Goal: Task Accomplishment & Management: Use online tool/utility

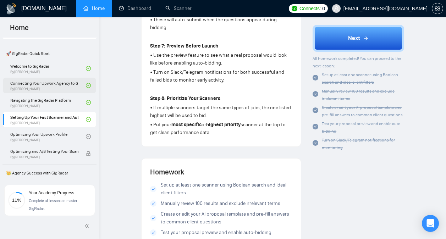
scroll to position [32, 0]
click at [66, 135] on link "Optimizing Your Upwork Profile By Vlad Timinsky" at bounding box center [48, 136] width 76 height 16
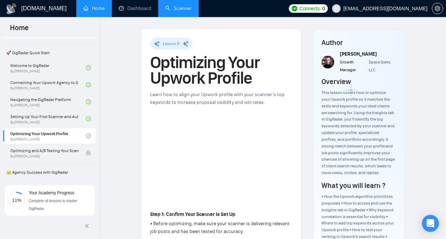
click at [166, 10] on link "Scanner" at bounding box center [178, 8] width 26 height 6
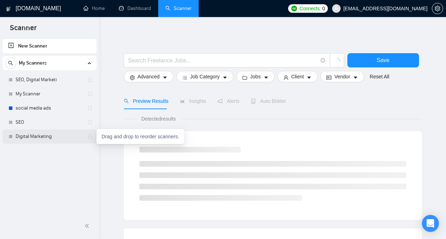
click at [92, 135] on icon "holder" at bounding box center [90, 137] width 6 height 6
click at [72, 136] on link "Digital Marketing" at bounding box center [49, 137] width 67 height 14
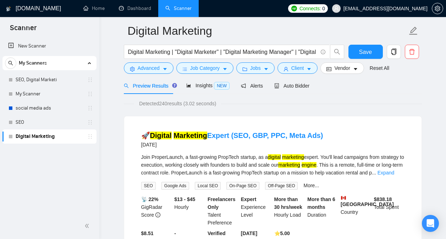
scroll to position [26, 0]
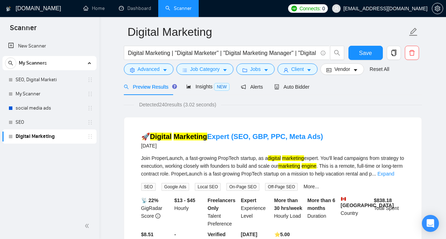
drag, startPoint x: 49, startPoint y: 136, endPoint x: 48, endPoint y: 154, distance: 18.1
click at [48, 154] on div "New Scanner My Scanners SEO, Digital Marketi My Scanner social media ads SEO Di…" at bounding box center [49, 126] width 99 height 176
click at [90, 138] on icon "holder" at bounding box center [90, 137] width 6 height 6
click at [81, 108] on link "social media ads" at bounding box center [49, 108] width 67 height 14
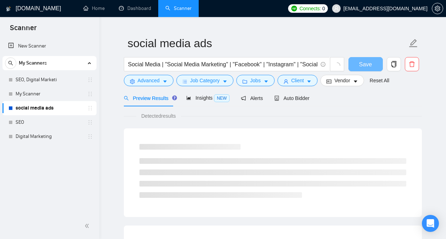
scroll to position [26, 0]
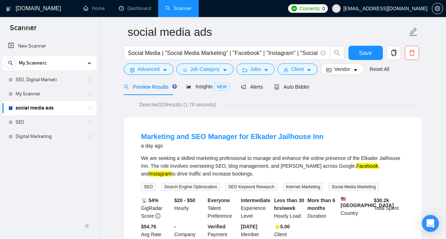
drag, startPoint x: 86, startPoint y: 109, endPoint x: 106, endPoint y: 98, distance: 22.4
click at [60, 77] on link "SEO, Digital Marketi" at bounding box center [49, 80] width 67 height 14
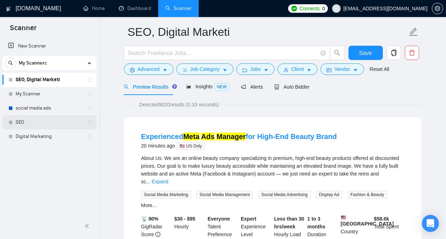
click at [49, 119] on link "SEO" at bounding box center [49, 122] width 67 height 14
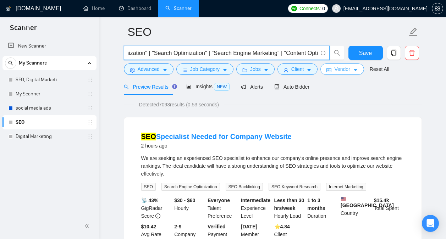
scroll to position [0, 93]
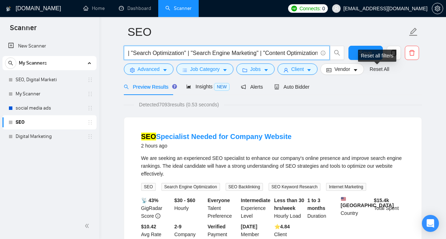
drag, startPoint x: 128, startPoint y: 50, endPoint x: 414, endPoint y: 67, distance: 286.2
click at [414, 67] on form "SEO SEO | "Search Engine Optimization" | "Search Optimization" | "Search Engine…" at bounding box center [273, 50] width 298 height 58
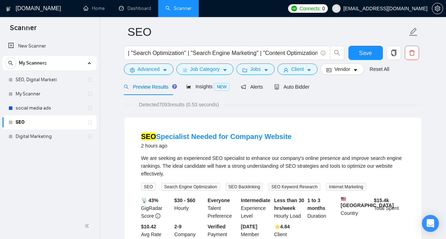
scroll to position [0, 0]
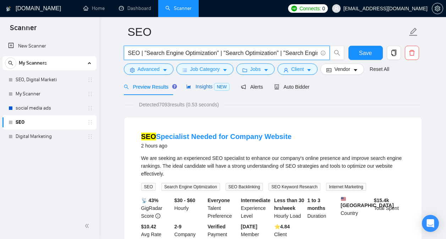
click at [199, 84] on span "Insights NEW" at bounding box center [207, 87] width 43 height 6
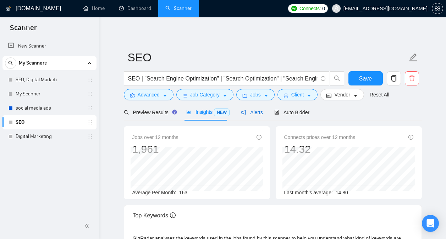
click at [247, 109] on div "Alerts" at bounding box center [252, 113] width 22 height 8
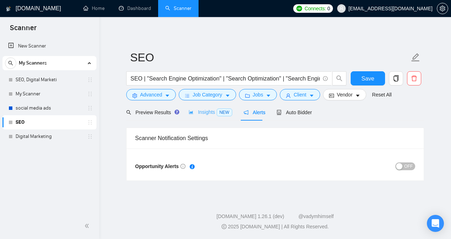
click at [207, 108] on div "Insights NEW" at bounding box center [210, 112] width 43 height 17
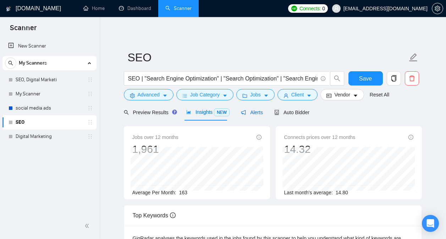
click at [253, 114] on span "Alerts" at bounding box center [252, 113] width 22 height 6
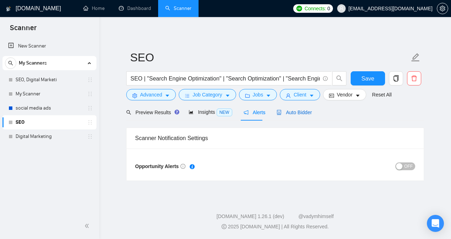
click at [285, 110] on span "Auto Bidder" at bounding box center [294, 113] width 35 height 6
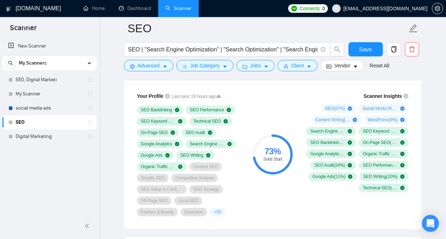
scroll to position [479, 0]
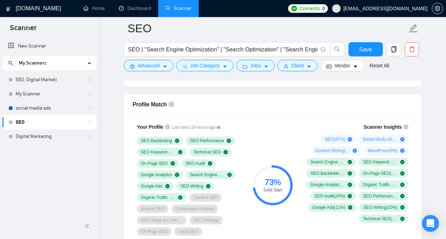
scroll to position [463, 0]
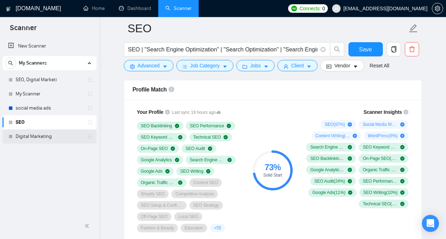
click at [49, 136] on link "Digital Marketing" at bounding box center [49, 137] width 67 height 14
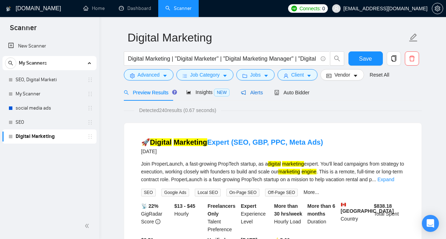
click at [254, 92] on span "Alerts" at bounding box center [252, 93] width 22 height 6
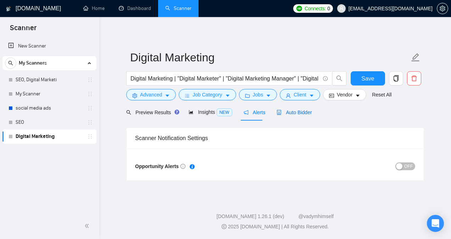
click at [289, 113] on span "Auto Bidder" at bounding box center [294, 113] width 35 height 6
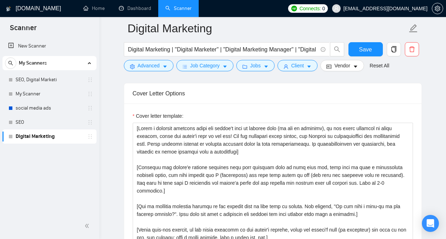
scroll to position [655, 0]
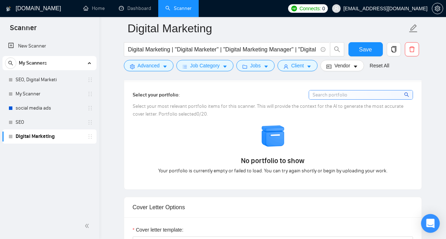
click at [432, 220] on icon "Open Intercom Messenger" at bounding box center [430, 223] width 8 height 9
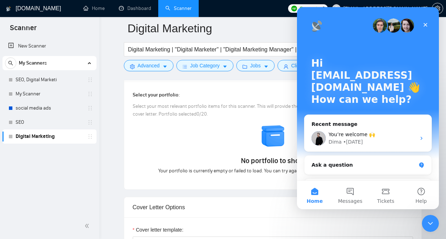
scroll to position [0, 0]
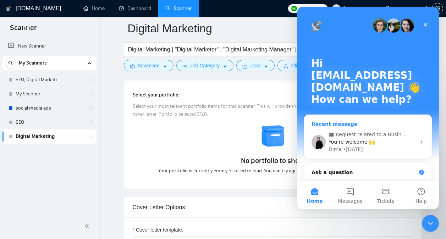
click at [365, 148] on div "Dima • 2d ago" at bounding box center [372, 149] width 87 height 7
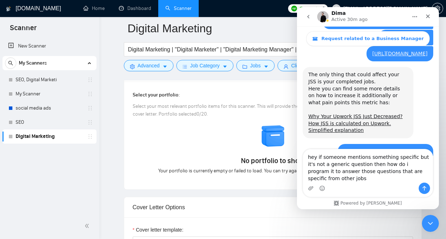
scroll to position [1774, 0]
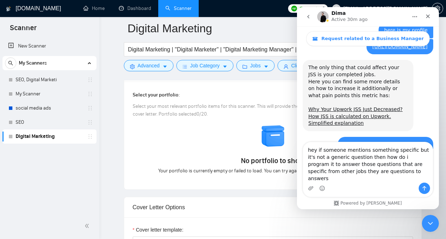
type textarea "hey if someone mentions something specific but it's not a generic question then…"
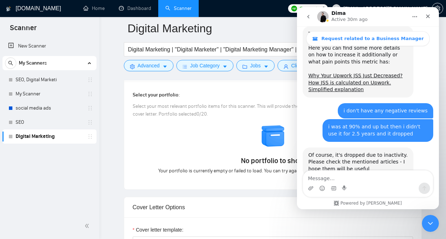
scroll to position [1811, 0]
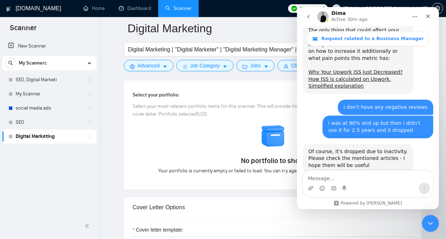
click at [312, 16] on button "go back" at bounding box center [308, 16] width 13 height 13
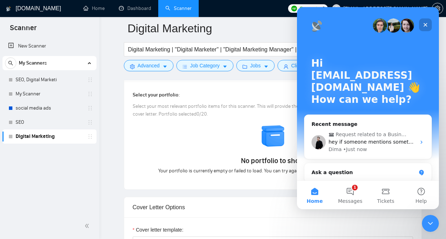
click at [422, 24] on div "Close" at bounding box center [425, 24] width 13 height 13
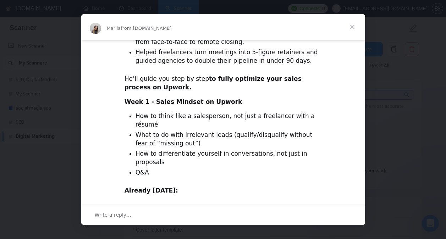
scroll to position [267, 0]
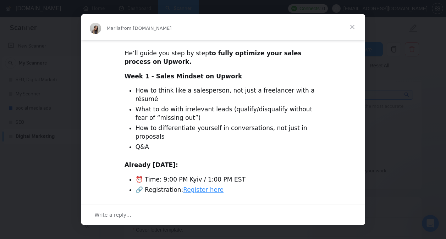
click at [201, 186] on link "Register here" at bounding box center [203, 189] width 40 height 7
click at [383, 52] on div "Intercom messenger" at bounding box center [223, 119] width 446 height 239
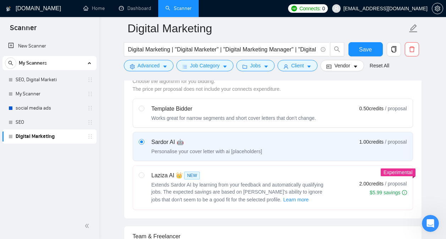
scroll to position [162, 0]
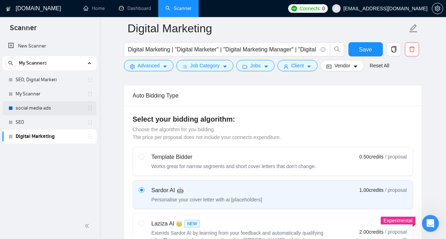
click at [38, 110] on link "social media ads" at bounding box center [49, 108] width 67 height 14
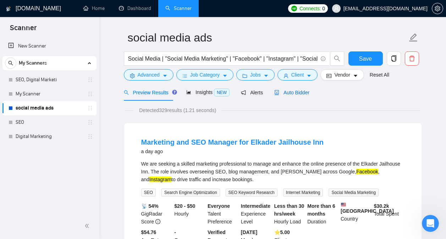
click at [288, 90] on span "Auto Bidder" at bounding box center [291, 93] width 35 height 6
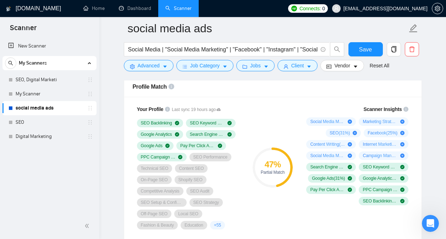
scroll to position [467, 0]
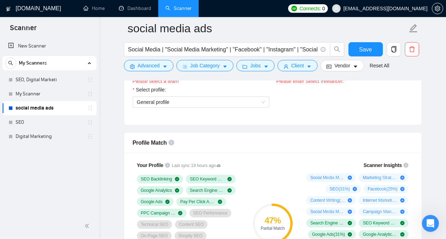
scroll to position [410, 0]
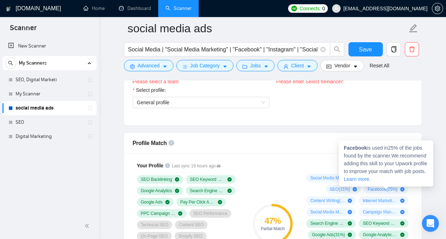
click at [379, 190] on span "Facebook ( 25 %)" at bounding box center [383, 190] width 30 height 6
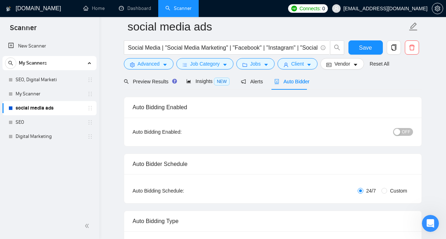
scroll to position [0, 0]
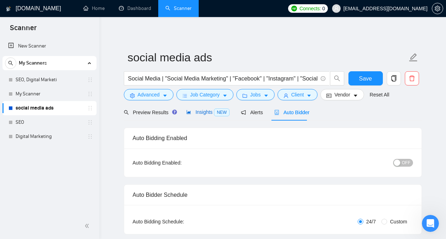
click at [207, 112] on span "Insights NEW" at bounding box center [207, 112] width 43 height 6
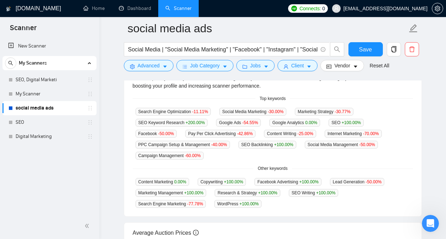
scroll to position [174, 0]
click at [46, 137] on link "Digital Marketing" at bounding box center [49, 137] width 67 height 14
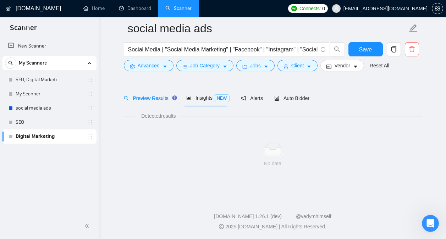
scroll to position [20, 0]
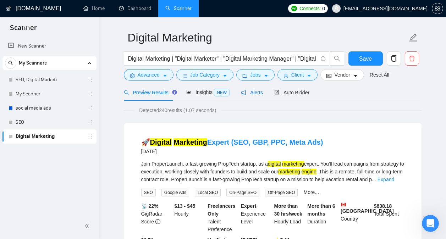
click at [248, 95] on span "Alerts" at bounding box center [252, 93] width 22 height 6
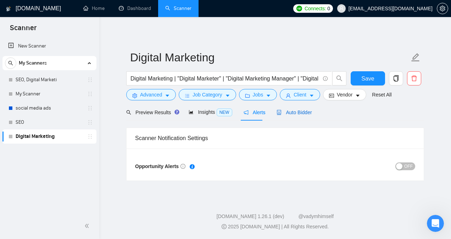
click at [291, 115] on span "Auto Bidder" at bounding box center [294, 113] width 35 height 6
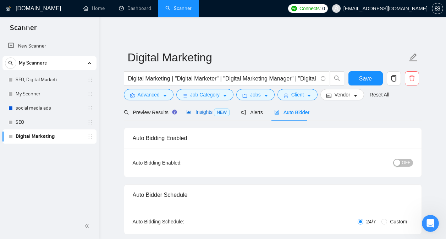
click at [204, 116] on div "Insights NEW" at bounding box center [207, 112] width 43 height 8
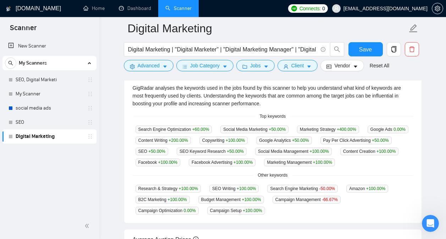
scroll to position [152, 0]
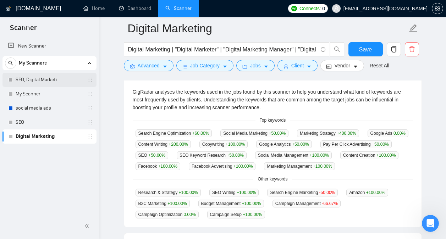
click at [55, 81] on link "SEO, Digital Marketi" at bounding box center [49, 80] width 67 height 14
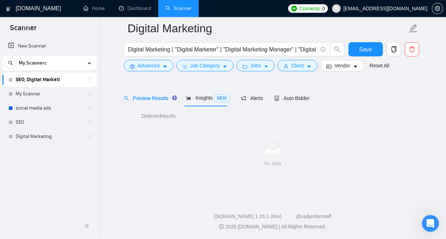
scroll to position [20, 0]
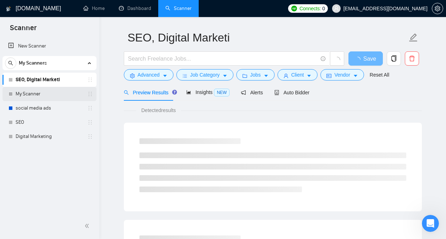
click at [49, 97] on link "My Scanner" at bounding box center [49, 94] width 67 height 14
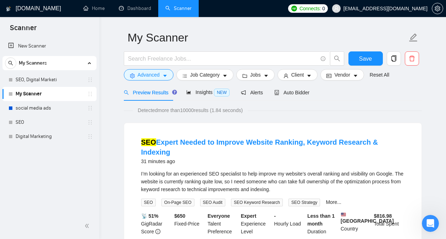
drag, startPoint x: 51, startPoint y: 97, endPoint x: 104, endPoint y: 88, distance: 53.2
click at [57, 80] on link "SEO, Digital Marketi" at bounding box center [49, 80] width 67 height 14
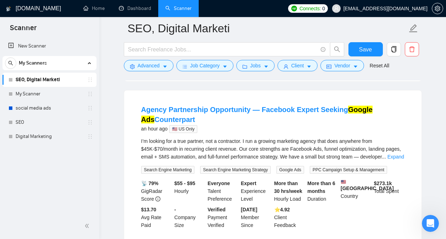
scroll to position [229, 0]
click at [185, 105] on link "Agency Partnership Opportunity — Facebook Expert Seeking Google Ads Counterpart" at bounding box center [256, 114] width 231 height 18
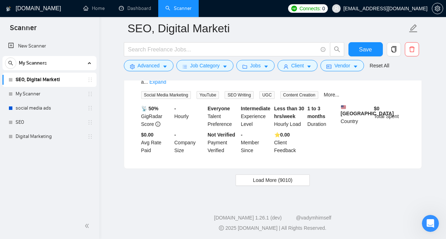
scroll to position [1590, 0]
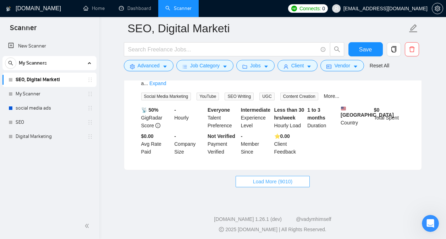
click at [260, 178] on span "Load More (9010)" at bounding box center [272, 182] width 39 height 8
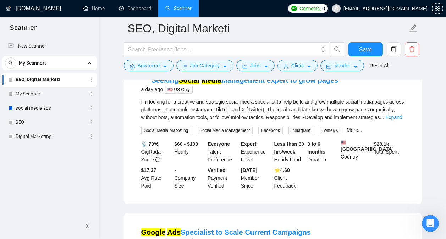
scroll to position [2818, 0]
click at [269, 84] on link "*** Seeking Social Media Management expert to grow pages ****" at bounding box center [246, 80] width 210 height 8
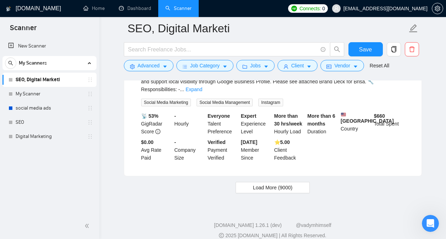
scroll to position [3172, 0]
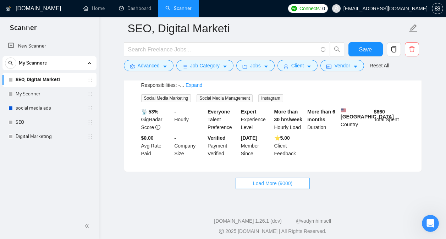
click at [269, 180] on span "Load More (9000)" at bounding box center [272, 184] width 39 height 8
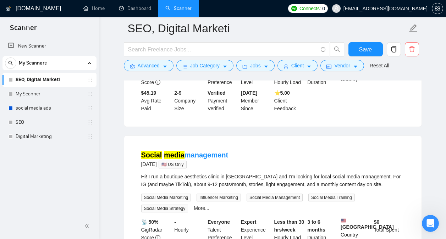
scroll to position [4010, 0]
drag, startPoint x: 53, startPoint y: 137, endPoint x: 57, endPoint y: 137, distance: 5.0
click at [53, 137] on link "Digital Marketing" at bounding box center [49, 137] width 67 height 14
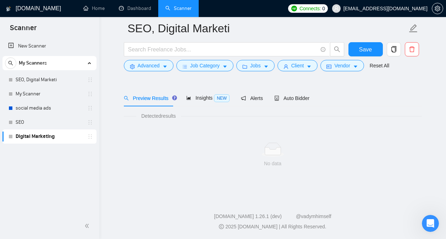
scroll to position [20, 0]
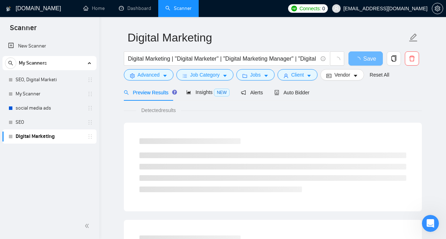
drag, startPoint x: 60, startPoint y: 137, endPoint x: 58, endPoint y: 154, distance: 16.8
click at [58, 154] on div "New Scanner My Scanners SEO, Digital Marketi My Scanner social media ads SEO Di…" at bounding box center [49, 126] width 99 height 176
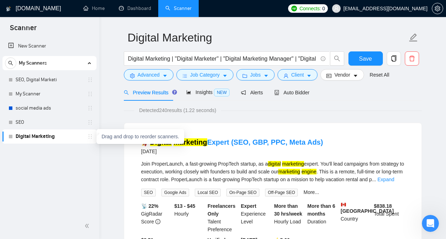
click at [89, 135] on icon "holder" at bounding box center [90, 137] width 6 height 6
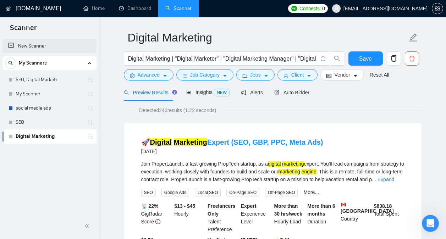
click at [43, 47] on link "New Scanner" at bounding box center [49, 46] width 83 height 14
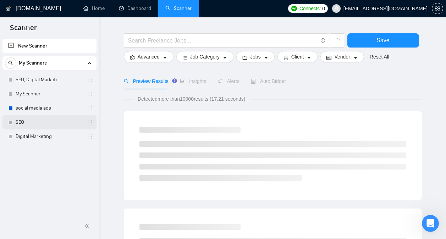
click at [26, 124] on link "SEO" at bounding box center [49, 122] width 67 height 14
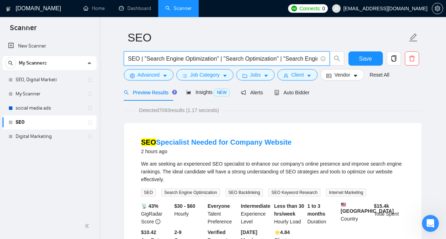
scroll to position [0, 93]
drag, startPoint x: 128, startPoint y: 56, endPoint x: 418, endPoint y: 57, distance: 289.2
click at [418, 57] on div "SEO | "Search Engine Optimization" | "Search Optimization" | "Search Engine Mar…" at bounding box center [271, 60] width 298 height 18
click at [50, 76] on link "SEO, Digital Marketi" at bounding box center [49, 80] width 67 height 14
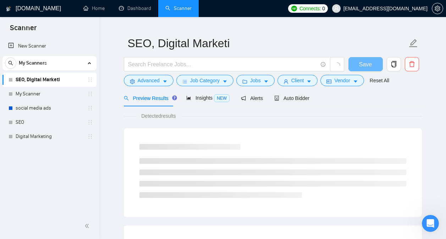
scroll to position [20, 0]
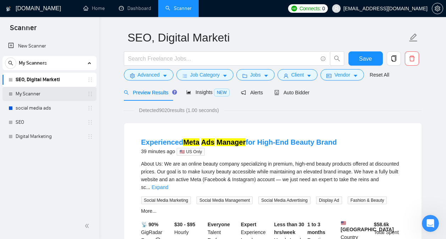
click at [32, 92] on link "My Scanner" at bounding box center [49, 94] width 67 height 14
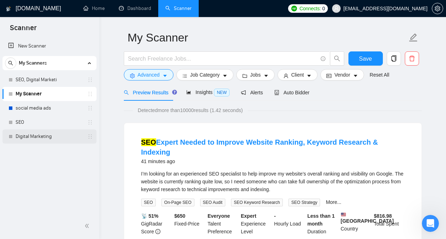
click at [53, 135] on link "Digital Marketing" at bounding box center [49, 137] width 67 height 14
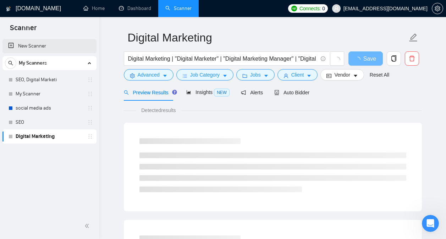
click at [46, 46] on link "New Scanner" at bounding box center [49, 46] width 83 height 14
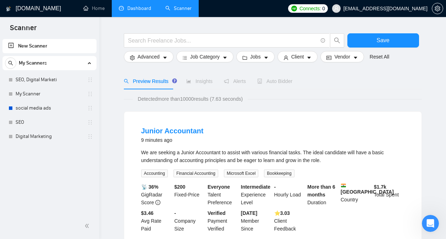
click at [144, 5] on link "Dashboard" at bounding box center [135, 8] width 32 height 6
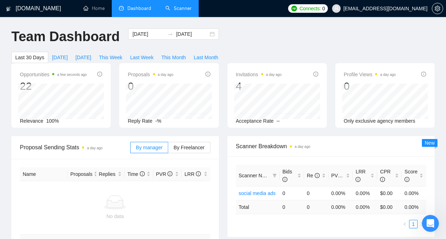
click at [182, 11] on link "Scanner" at bounding box center [178, 8] width 26 height 6
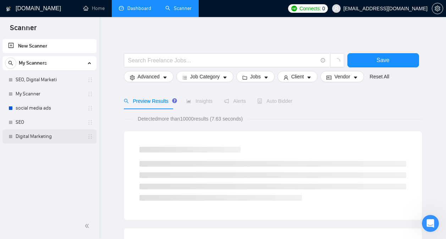
click at [57, 133] on link "Digital Marketing" at bounding box center [49, 137] width 67 height 14
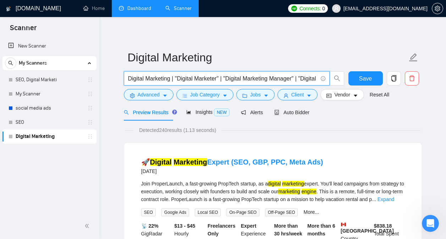
drag, startPoint x: 172, startPoint y: 81, endPoint x: 125, endPoint y: 83, distance: 47.2
click at [125, 83] on span "Digital Marketing | "Digital Marketer" | "Digital Marketing Manager" | "Digital…" at bounding box center [227, 78] width 206 height 14
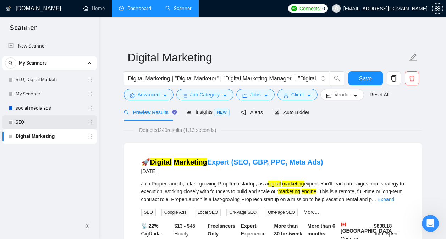
click at [43, 118] on link "SEO" at bounding box center [49, 122] width 67 height 14
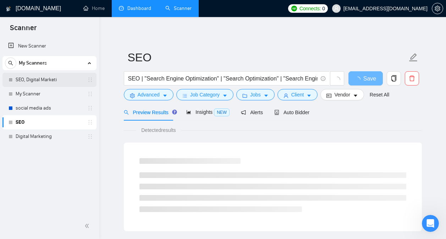
click at [61, 83] on link "SEO, Digital Marketi" at bounding box center [49, 80] width 67 height 14
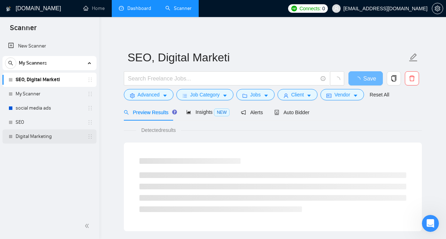
click at [41, 137] on link "Digital Marketing" at bounding box center [49, 137] width 67 height 14
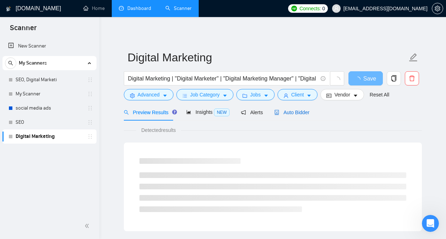
click at [278, 113] on span "Auto Bidder" at bounding box center [291, 113] width 35 height 6
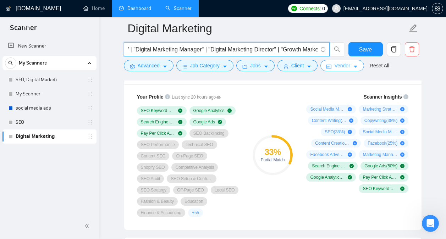
scroll to position [0, 105]
drag, startPoint x: 129, startPoint y: 51, endPoint x: 396, endPoint y: 77, distance: 267.9
click at [396, 77] on div "Digital Marketing Digital Marketing | "Digital Marketer" | "Digital Marketing M…" at bounding box center [273, 49] width 298 height 64
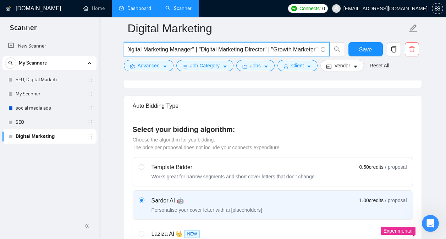
scroll to position [0, 0]
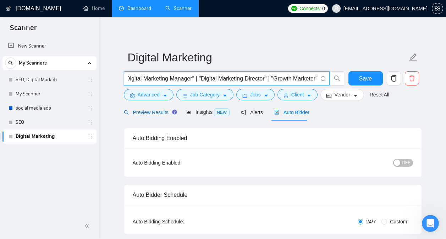
click at [152, 113] on span "Preview Results" at bounding box center [149, 113] width 51 height 6
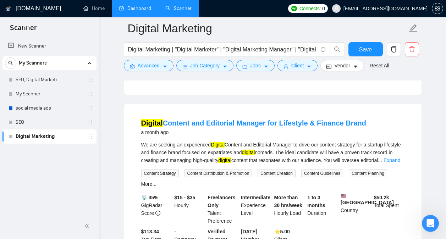
scroll to position [856, 0]
click at [274, 119] on link "Digital Content and Editorial Manager for Lifestyle & Finance Brand" at bounding box center [253, 123] width 225 height 8
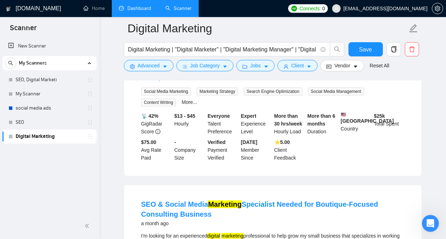
scroll to position [1287, 0]
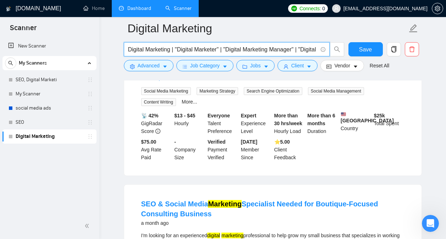
drag, startPoint x: 172, startPoint y: 50, endPoint x: 119, endPoint y: 43, distance: 53.0
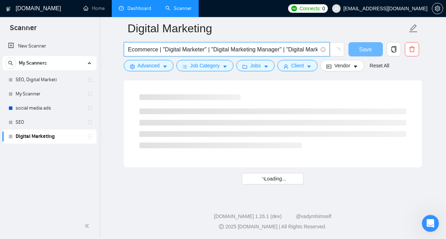
scroll to position [945, 0]
drag, startPoint x: 204, startPoint y: 51, endPoint x: 165, endPoint y: 50, distance: 38.7
click at [165, 50] on input "Ecommerce | "Digital Marketer" | "Digital Marketing Manager" | "Digital Marketi…" at bounding box center [223, 49] width 190 height 9
drag, startPoint x: 271, startPoint y: 49, endPoint x: 205, endPoint y: 44, distance: 65.5
click at [205, 44] on span "Ecommerce | "E-commerce" | "Digital Marketing Manager" | "Digital Marketing Dir…" at bounding box center [227, 49] width 206 height 14
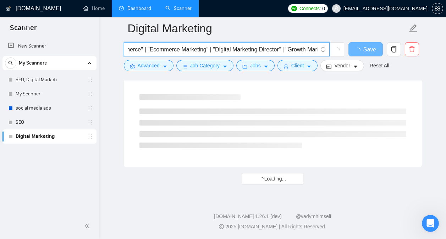
scroll to position [0, 71]
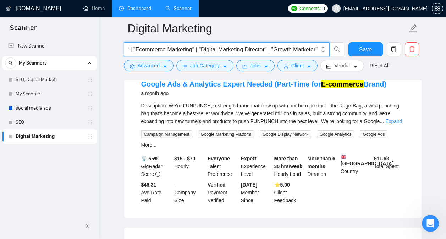
drag, startPoint x: 269, startPoint y: 51, endPoint x: 263, endPoint y: 52, distance: 6.1
click at [263, 52] on input "Ecommerce | "E-commerce" | "Ecommerce Marketing" | "Digital Marketing Director"…" at bounding box center [223, 49] width 190 height 9
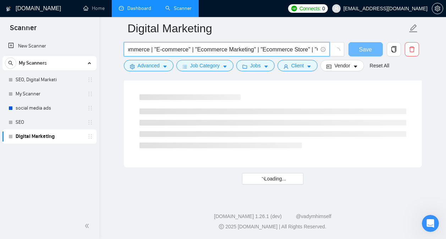
scroll to position [0, 49]
drag, startPoint x: 261, startPoint y: 46, endPoint x: 335, endPoint y: 48, distance: 74.2
click at [335, 48] on span "Ecommerce | "E-commerce" | "Ecommerce Marketing" | "Ecommerce Store" | "Growth …" at bounding box center [234, 49] width 221 height 14
click at [298, 49] on input "Ecommerce | "E-commerce" | "Ecommerce Marketing" | "Ecommerce Store" | "Growth …" at bounding box center [223, 49] width 190 height 9
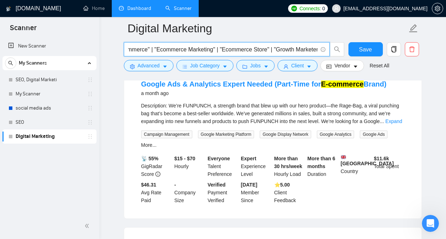
drag, startPoint x: 285, startPoint y: 50, endPoint x: 328, endPoint y: 51, distance: 43.3
click at [328, 51] on span "Ecommerce | "E-commerce" | "Ecommerce Marketing" | "Ecommerce Store" | "Growth …" at bounding box center [227, 49] width 206 height 14
click at [297, 51] on input "Ecommerce | "E-commerce" | "Ecommerce Marketing" | "Ecommerce Store" | "Growth …" at bounding box center [223, 49] width 190 height 9
drag, startPoint x: 316, startPoint y: 49, endPoint x: 274, endPoint y: 46, distance: 41.6
click at [274, 46] on input "Ecommerce | "E-commerce" | "Ecommerce Marketing" | "Ecommerce Store" | "Growth …" at bounding box center [223, 49] width 190 height 9
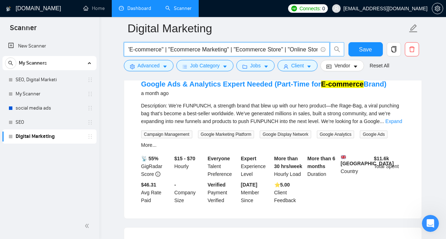
scroll to position [0, 38]
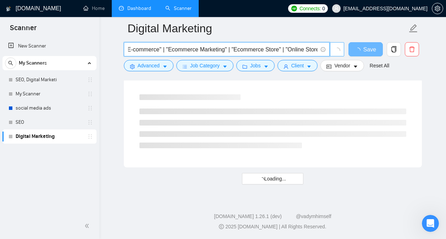
drag, startPoint x: 279, startPoint y: 48, endPoint x: 342, endPoint y: 51, distance: 63.9
click at [342, 51] on span "Ecommerce | "E-commerce" | "Ecommerce Marketing" | "Ecommerce Store" | "Online …" at bounding box center [234, 49] width 221 height 14
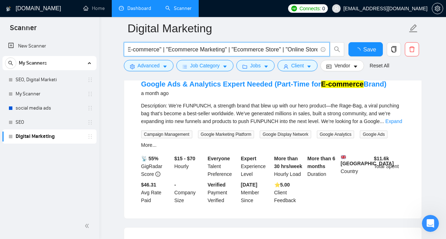
click at [310, 47] on input "Ecommerce | "E-commerce" | "Ecommerce Marketing" | "Ecommerce Store" | "Online …" at bounding box center [223, 49] width 190 height 9
click at [316, 50] on input "Ecommerce | "E-commerce" | "Ecommerce Marketing" | "Ecommerce Store" | "Online …" at bounding box center [223, 49] width 190 height 9
drag, startPoint x: 288, startPoint y: 50, endPoint x: 329, endPoint y: 52, distance: 40.5
click at [329, 52] on span "Ecommerce | "E-commerce" | "Ecommerce Marketing" | "Ecommerce Store" | "Online …" at bounding box center [227, 49] width 206 height 14
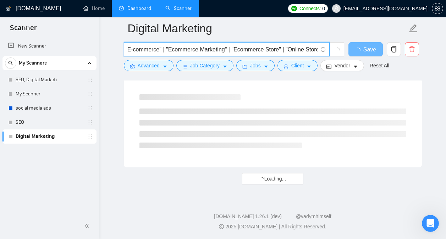
click at [316, 48] on input "Ecommerce | "E-commerce" | "Ecommerce Marketing" | "Ecommerce Store" | "Online …" at bounding box center [223, 49] width 190 height 9
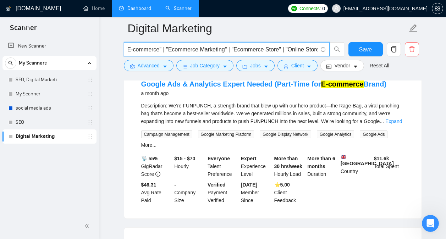
scroll to position [0, 39]
type input "Ecommerce | "E-commerce" | "Ecommerce Marketing" | "Ecommerce Store" | "Online …"
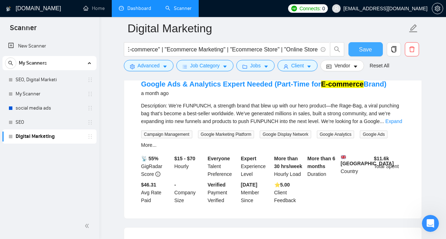
scroll to position [0, 0]
click at [361, 48] on span "Save" at bounding box center [365, 49] width 13 height 9
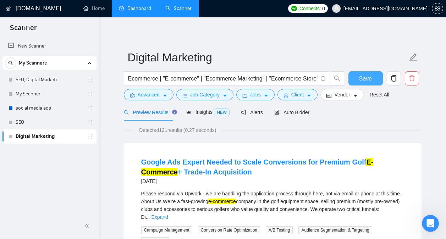
click at [362, 79] on span "Save" at bounding box center [365, 78] width 13 height 9
click at [372, 78] on button "Save" at bounding box center [366, 78] width 34 height 14
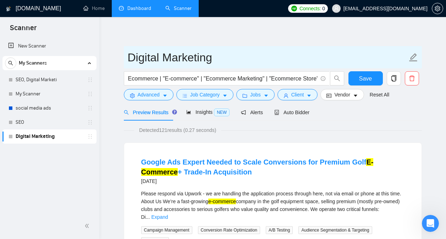
click at [173, 55] on input "Digital Marketing" at bounding box center [268, 58] width 280 height 18
drag, startPoint x: 222, startPoint y: 55, endPoint x: 127, endPoint y: 38, distance: 96.5
type input "Ecommerce"
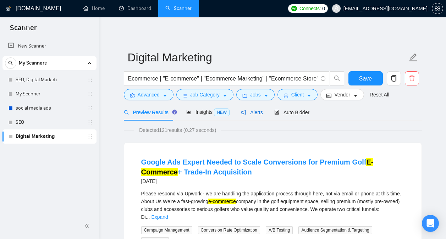
click at [248, 112] on span "Alerts" at bounding box center [252, 113] width 22 height 6
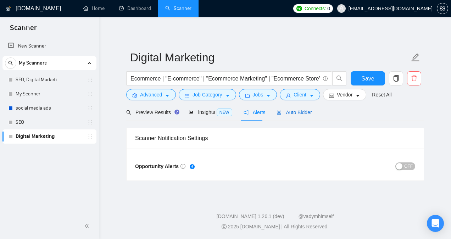
click at [292, 115] on span "Auto Bidder" at bounding box center [294, 113] width 35 height 6
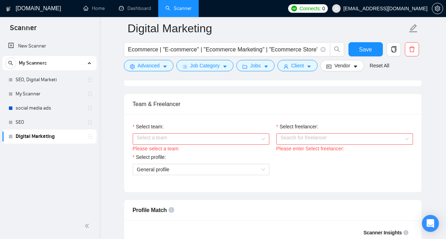
scroll to position [342, 0]
click at [248, 139] on input "Select team:" at bounding box center [198, 139] width 123 height 11
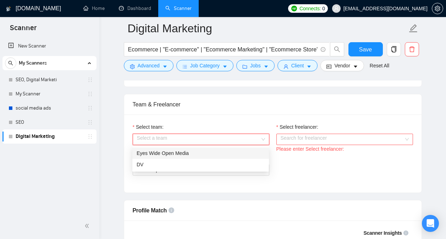
click at [225, 154] on div "Eyes Wide Open Media" at bounding box center [201, 153] width 128 height 8
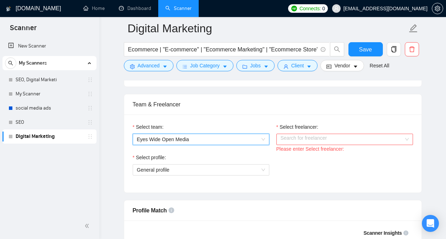
click at [296, 137] on input "Select freelancer:" at bounding box center [342, 139] width 123 height 11
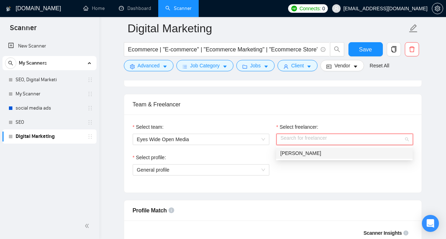
click at [297, 150] on span "Derek Voyticki" at bounding box center [300, 153] width 41 height 6
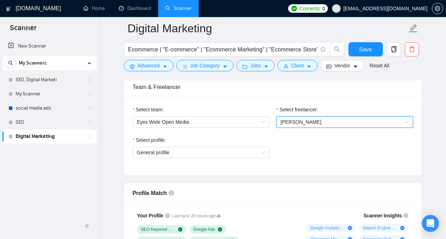
scroll to position [359, 0]
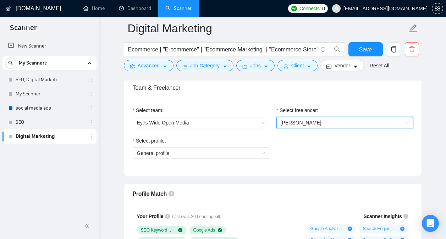
click at [229, 111] on div "Select team:" at bounding box center [201, 111] width 137 height 11
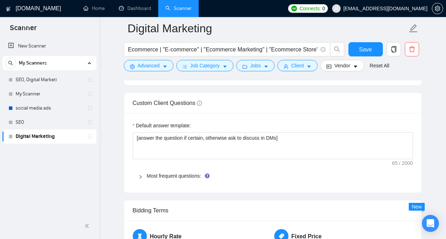
scroll to position [1009, 0]
click at [153, 176] on link "Most frequent questions:" at bounding box center [174, 177] width 54 height 6
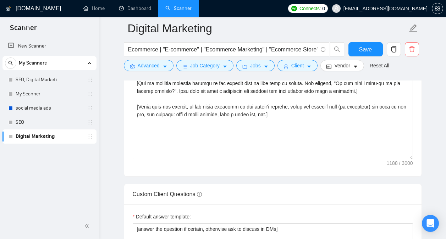
scroll to position [918, 0]
click at [433, 222] on icon "Open Intercom Messenger" at bounding box center [430, 223] width 8 height 9
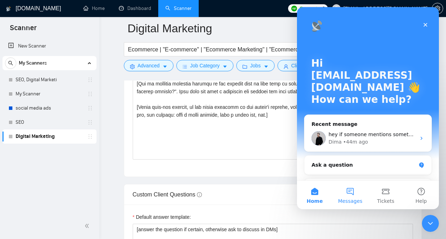
scroll to position [0, 0]
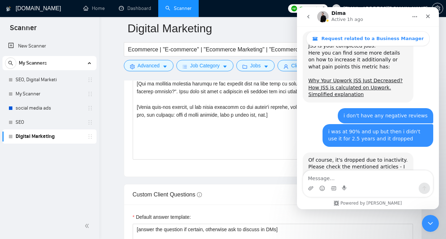
scroll to position [1811, 0]
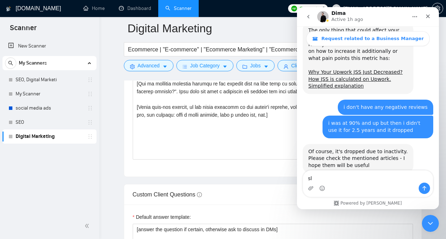
type textarea "s"
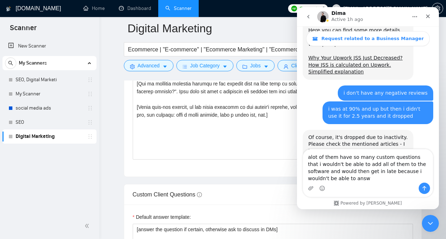
scroll to position [1833, 0]
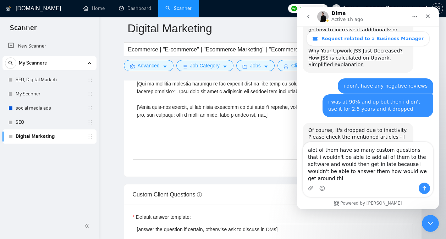
type textarea "alot of them have so many custom questions that i wouldn't be able to add all o…"
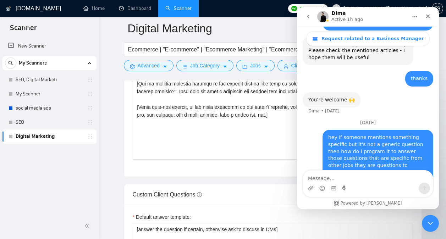
scroll to position [1924, 0]
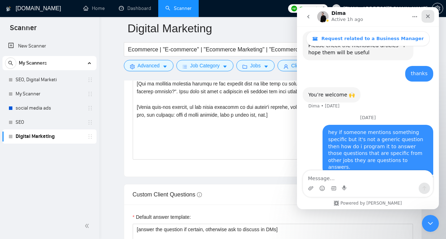
click at [427, 15] on icon "Close" at bounding box center [428, 17] width 4 height 4
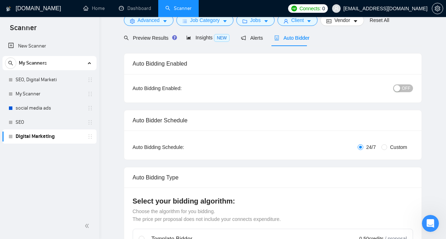
scroll to position [11, 0]
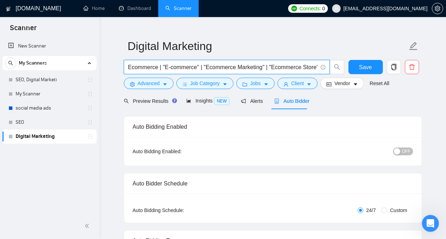
drag, startPoint x: 128, startPoint y: 65, endPoint x: 156, endPoint y: 62, distance: 28.1
click at [156, 62] on span "Ecommerce | "E-commerce" | "Ecommerce Marketing" | "Ecommerce Store" | "Online …" at bounding box center [227, 67] width 206 height 14
type input "Google | "E-commerce" | "Ecommerce Marketing" | "Ecommerce Store" | "Online Sto…"
drag, startPoint x: 183, startPoint y: 68, endPoint x: 153, endPoint y: 67, distance: 29.5
click at [153, 67] on input "Google | "E-commerce" | "Ecommerce Marketing" | "Ecommerce Store" | "Online Sto…" at bounding box center [223, 67] width 190 height 9
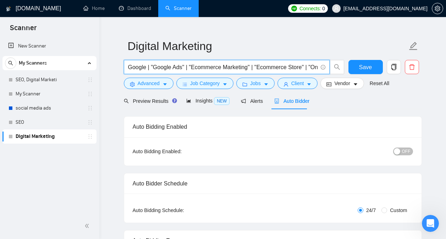
drag, startPoint x: 246, startPoint y: 68, endPoint x: 191, endPoint y: 65, distance: 54.7
click at [191, 65] on input "Google | "Google Ads" | "Ecommerce Marketing" | "Ecommerce Store" | "Online Sto…" at bounding box center [223, 67] width 190 height 9
drag, startPoint x: 270, startPoint y: 67, endPoint x: 227, endPoint y: 71, distance: 42.4
click at [227, 71] on input "Google | "Google Ads" | "Google Ad" | "Ecommerce Store" | "Online Store"|" at bounding box center [223, 67] width 190 height 9
drag, startPoint x: 310, startPoint y: 66, endPoint x: 281, endPoint y: 65, distance: 29.1
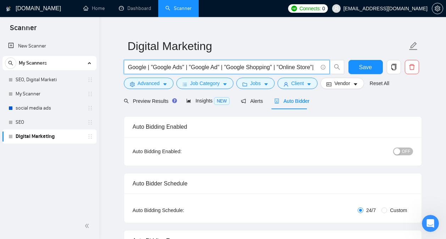
click at [281, 65] on input "Google | "Google Ads" | "Google Ad" | "Google Shopping" | "Online Store"|" at bounding box center [223, 67] width 190 height 9
type input "Google | "Google Ads" | "Google Ad" | "Google Shopping" | "PMAX"|"
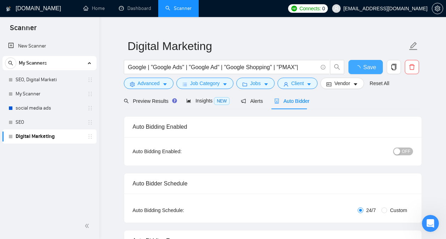
click at [360, 67] on icon "loading" at bounding box center [358, 68] width 6 height 6
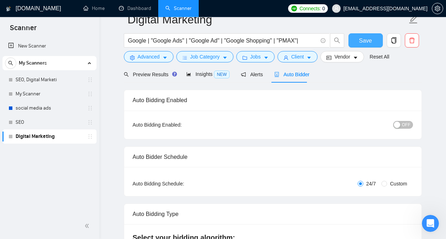
scroll to position [0, 0]
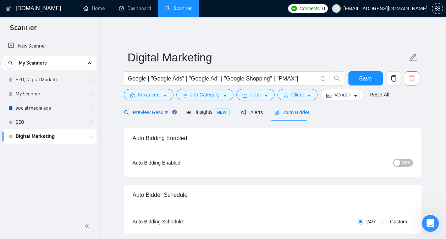
click at [160, 114] on span "Preview Results" at bounding box center [149, 113] width 51 height 6
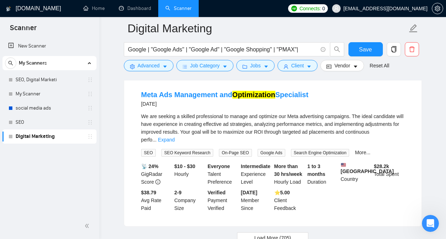
scroll to position [1574, 0]
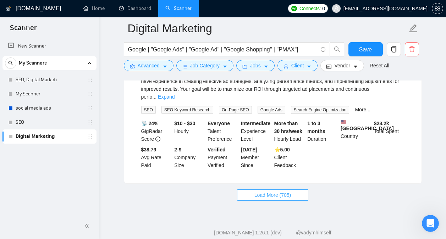
click at [300, 190] on button "Load More (705)" at bounding box center [273, 195] width 72 height 11
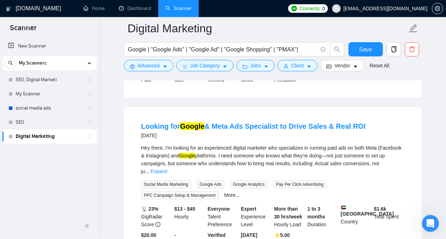
scroll to position [2162, 0]
click at [328, 180] on div "Social Media Marketing Google Ads Google Analytics Pay Per Click Advertising PP…" at bounding box center [273, 189] width 266 height 19
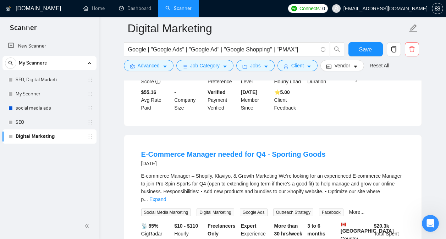
scroll to position [2465, 0]
click at [278, 150] on link "E-Commerce Manager needed for Q4 - Sporting Goods" at bounding box center [233, 154] width 185 height 8
click at [360, 46] on span "Save" at bounding box center [365, 49] width 13 height 9
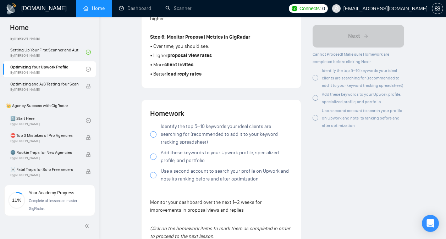
scroll to position [452, 0]
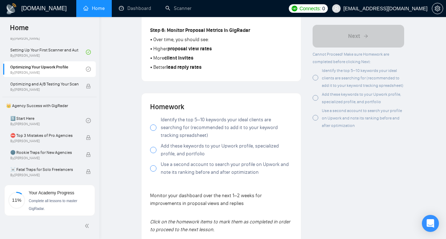
click at [167, 133] on span "Identify the top 5–10 keywords your ideal clients are searching for (recommende…" at bounding box center [227, 127] width 132 height 23
click at [172, 153] on span "Add these keywords to your Upwork profile, specialized profile, and portfolio" at bounding box center [227, 150] width 132 height 16
click at [178, 172] on span "Use a second account to search your profile on Upwork and note its ranking befo…" at bounding box center [227, 169] width 132 height 16
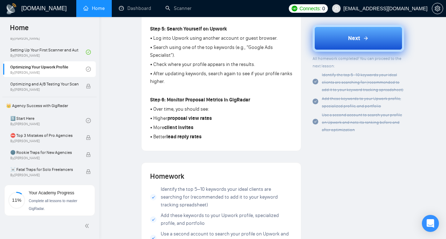
click at [352, 46] on button "Next" at bounding box center [359, 38] width 92 height 27
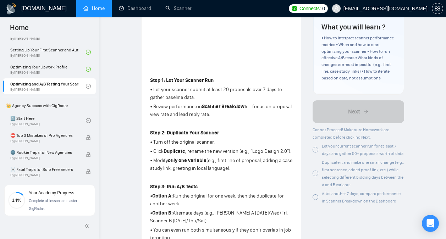
scroll to position [167, 0]
